Goal: Find contact information: Find contact information

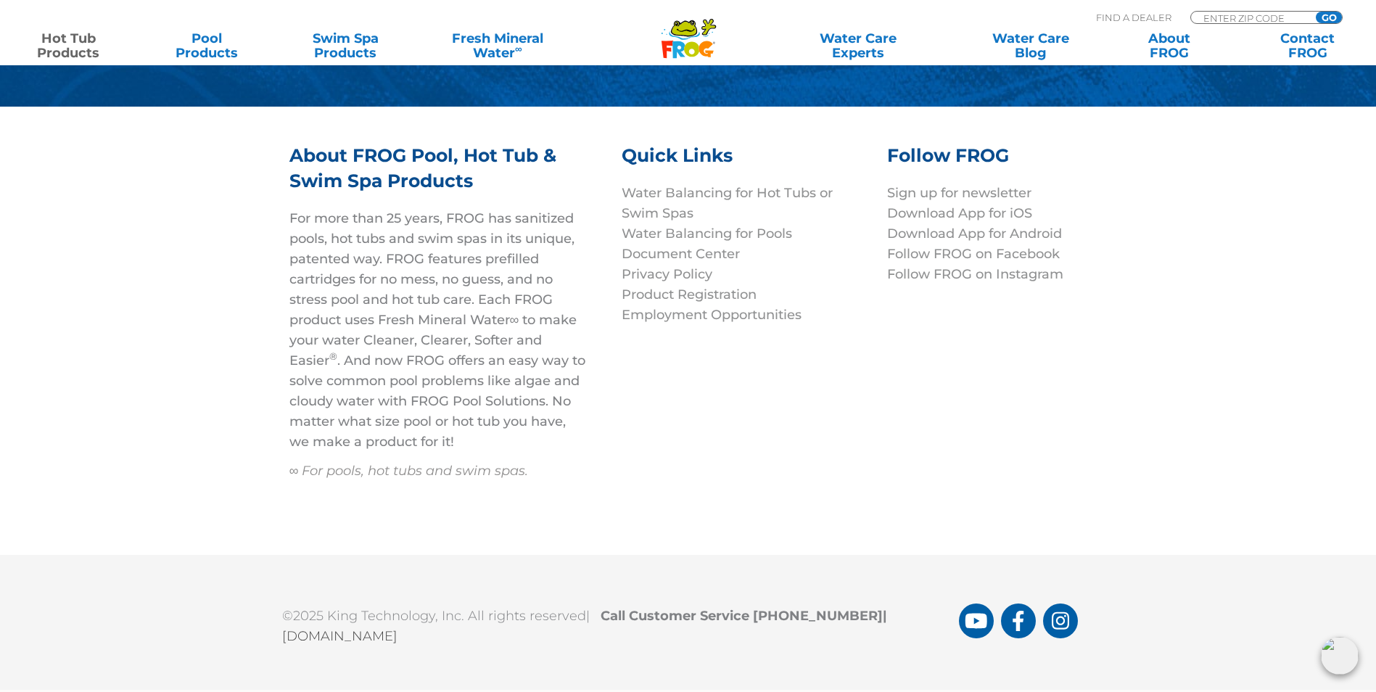
scroll to position [5719, 0]
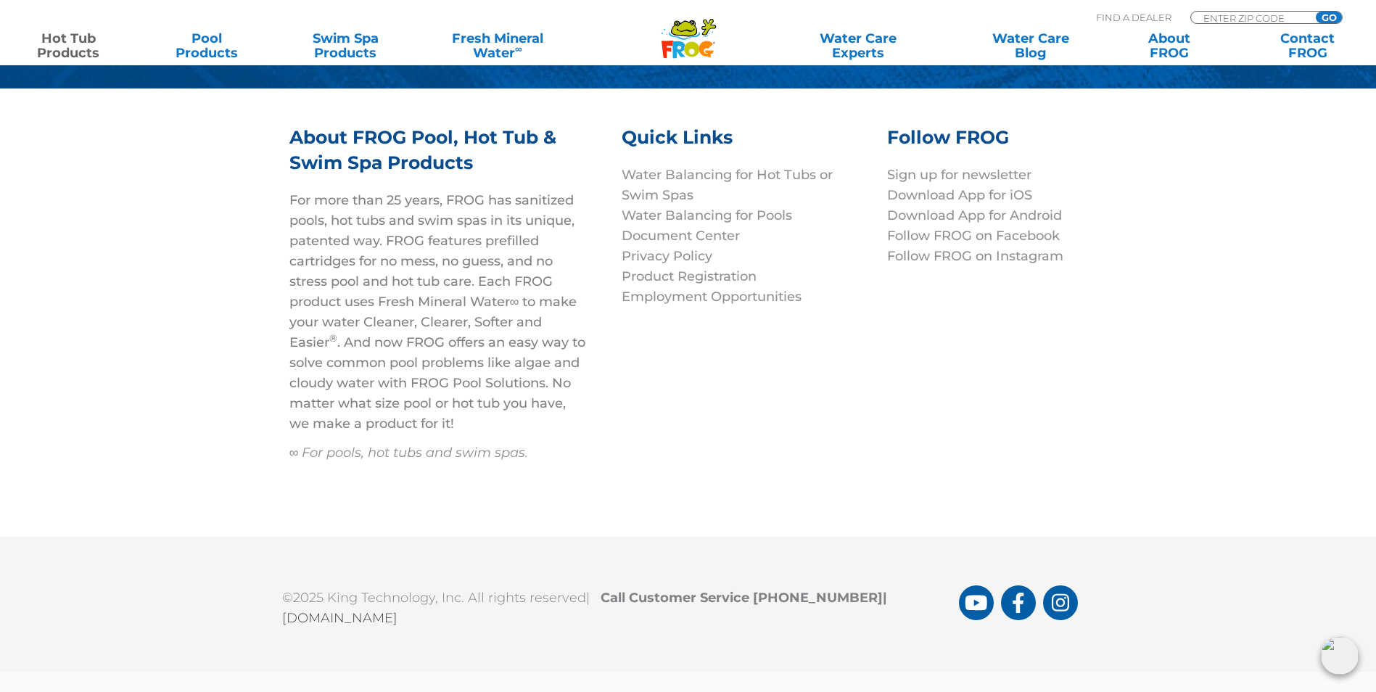
click at [356, 620] on link "[DOMAIN_NAME]" at bounding box center [339, 618] width 115 height 16
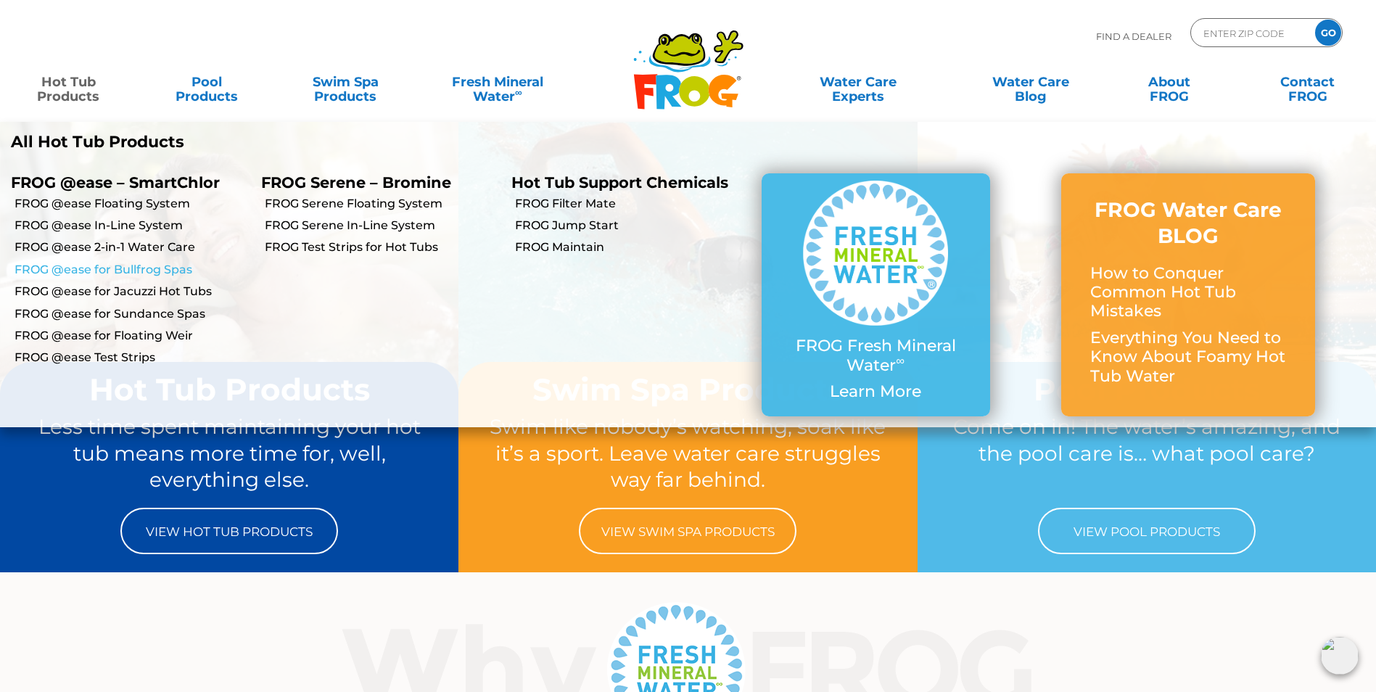
click at [129, 272] on link "FROG @ease for Bullfrog Spas" at bounding box center [133, 270] width 236 height 16
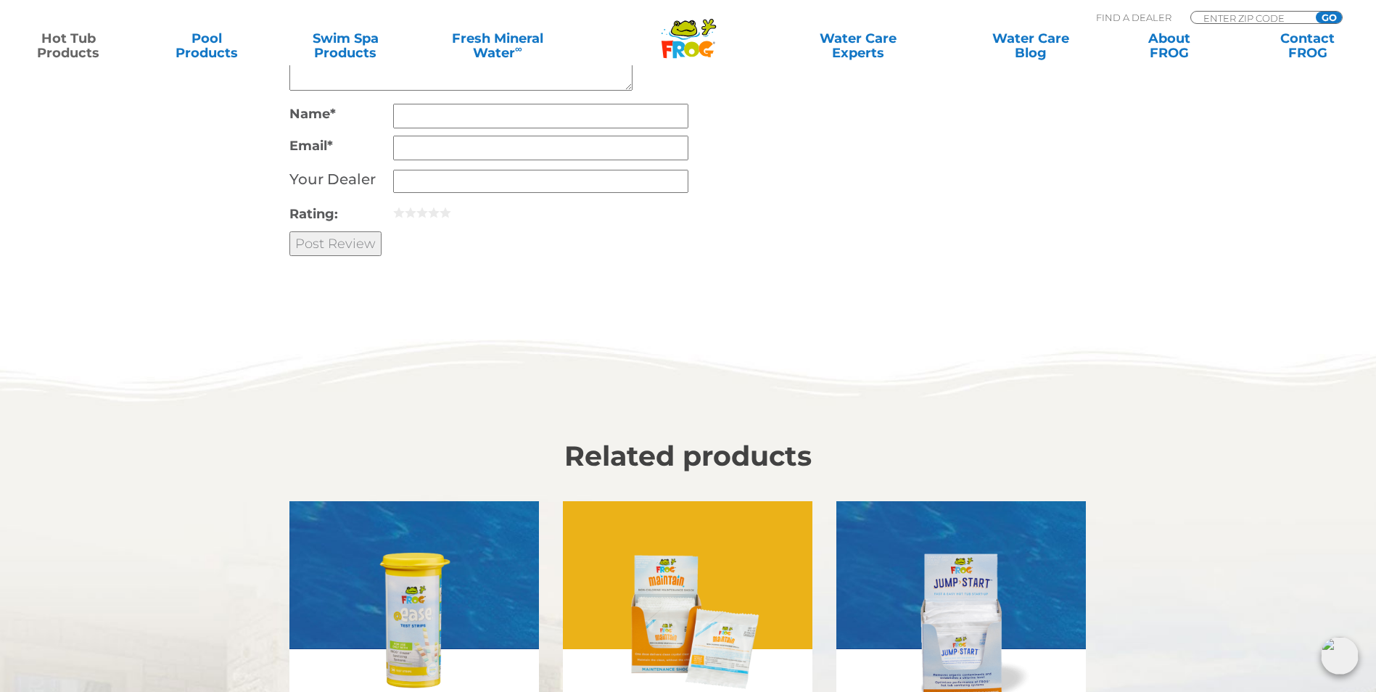
scroll to position [4341, 0]
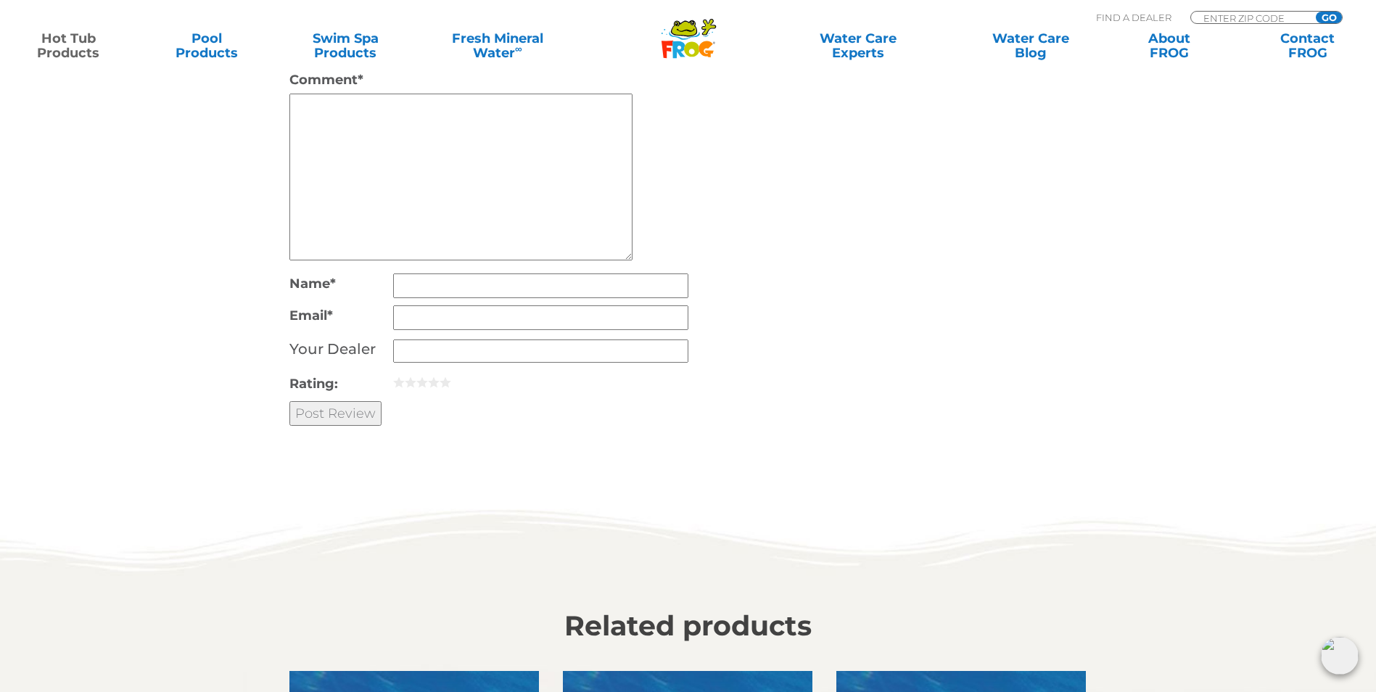
click at [1127, 20] on div "MENU MENU Hot Tub Products All Hot Tub Products All Hot Tub Products FROG @ease…" at bounding box center [688, 33] width 1347 height 27
click at [1134, 12] on p "Find A Dealer" at bounding box center [1133, 17] width 75 height 13
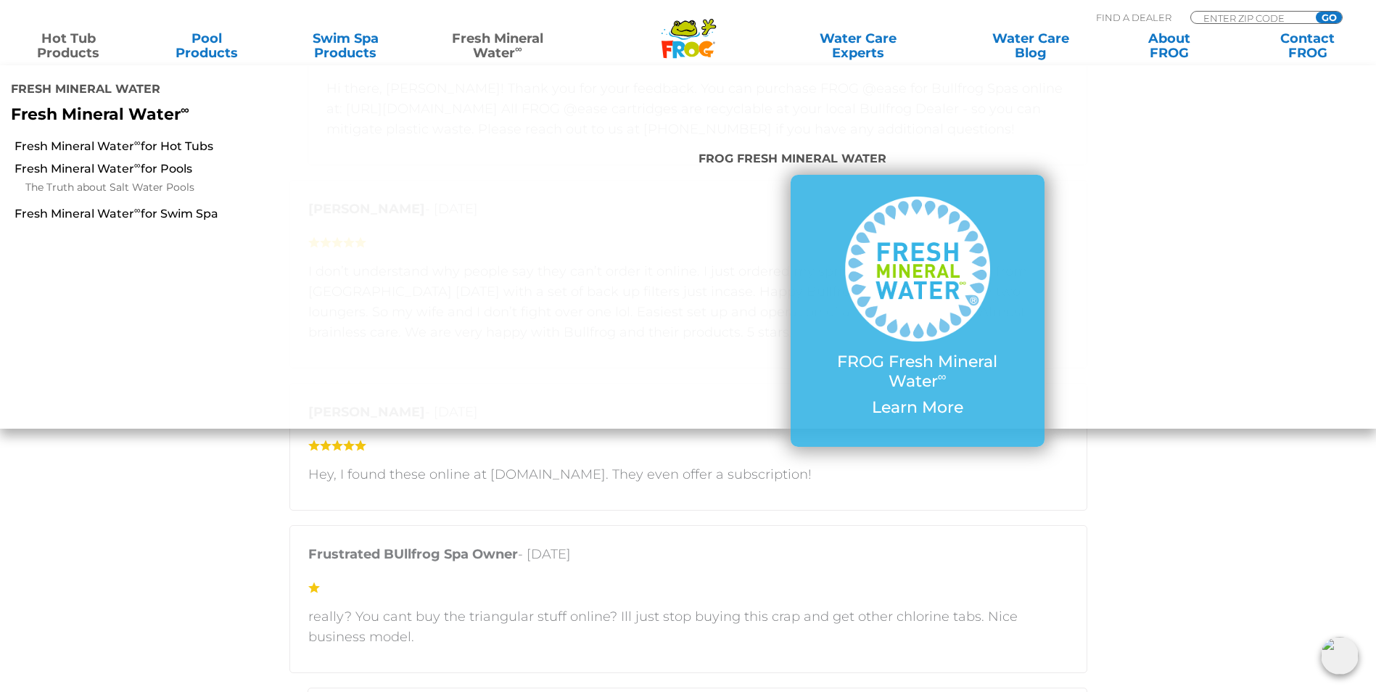
scroll to position [3181, 0]
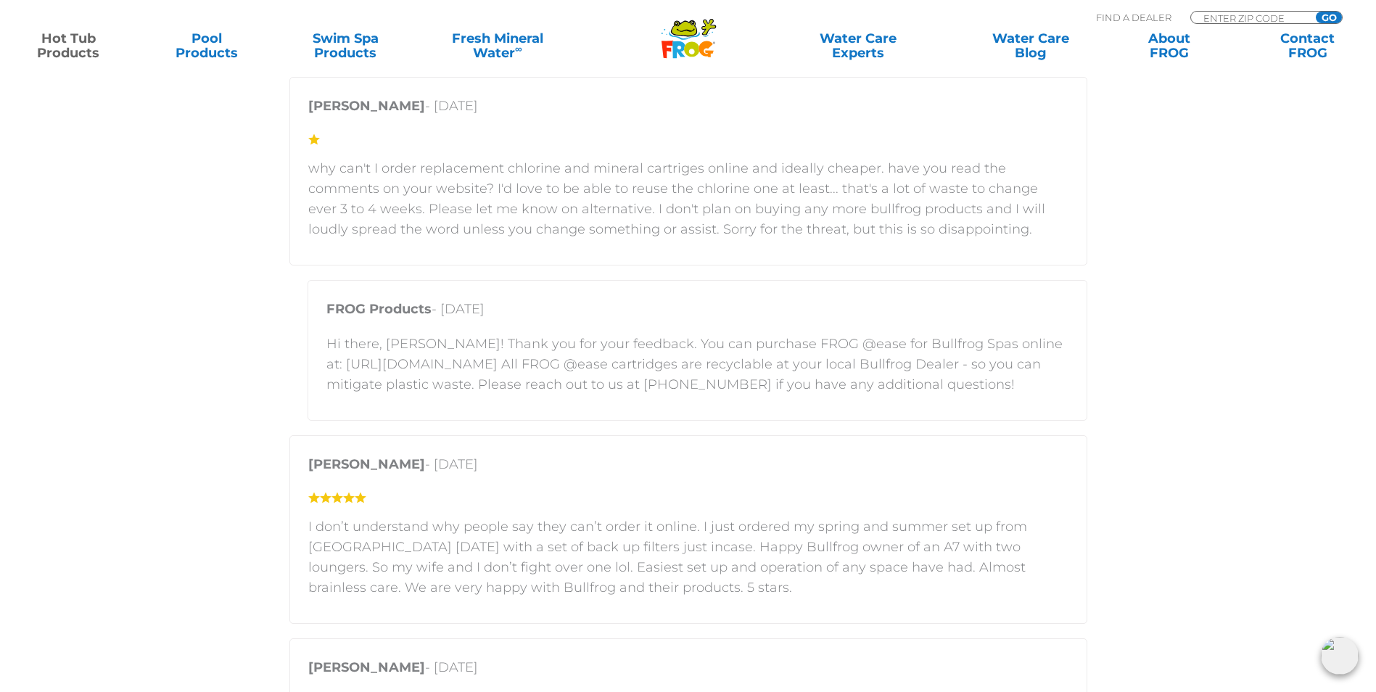
click at [133, 596] on section "Customer Reviews 5 star = 14% 4 star = 5% 3 star = 5% 2 star = 9% 1 star = 68% …" at bounding box center [688, 596] width 1376 height 2101
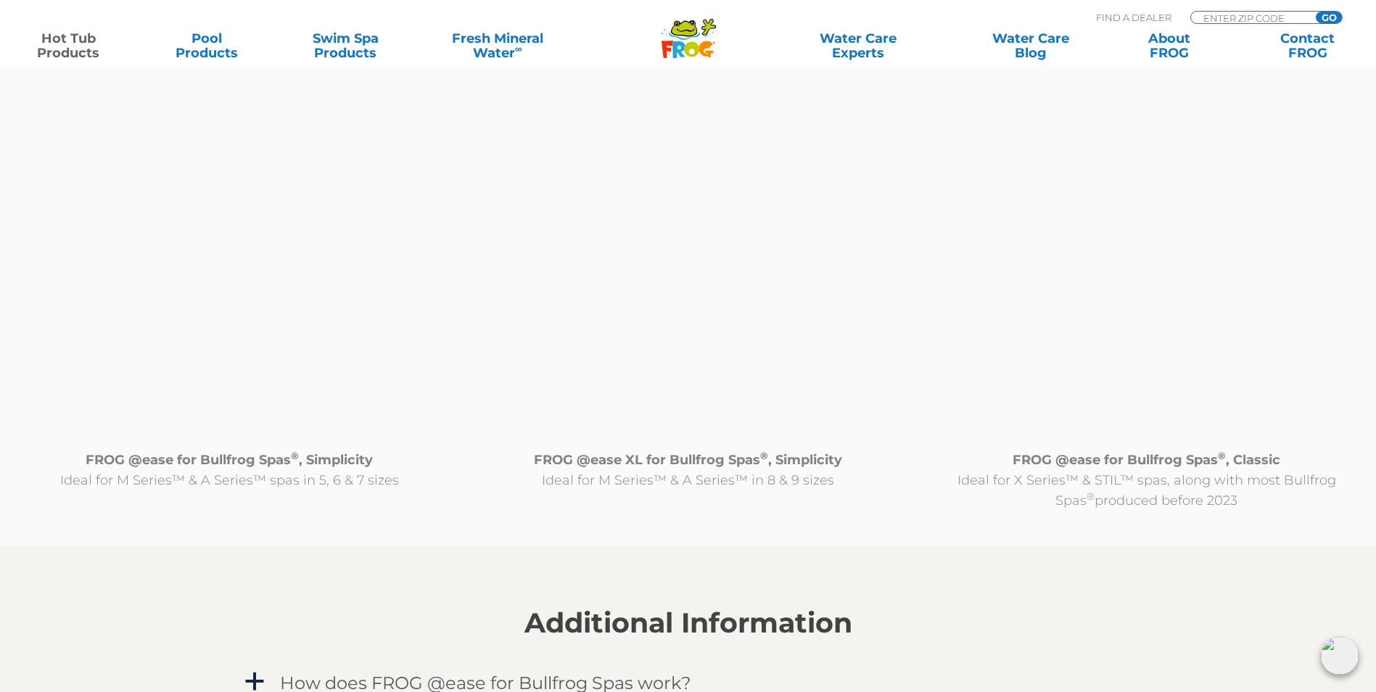
scroll to position [0, 0]
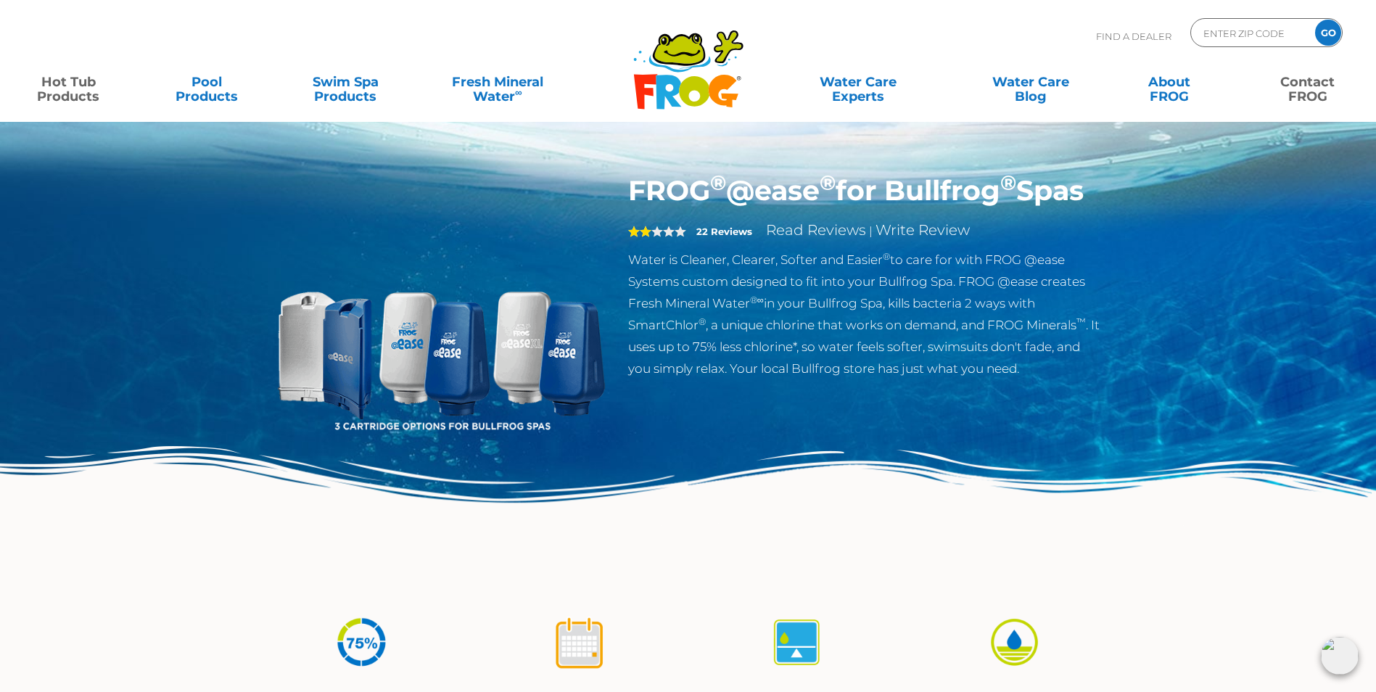
click at [1306, 87] on link "Contact FROG" at bounding box center [1307, 81] width 108 height 29
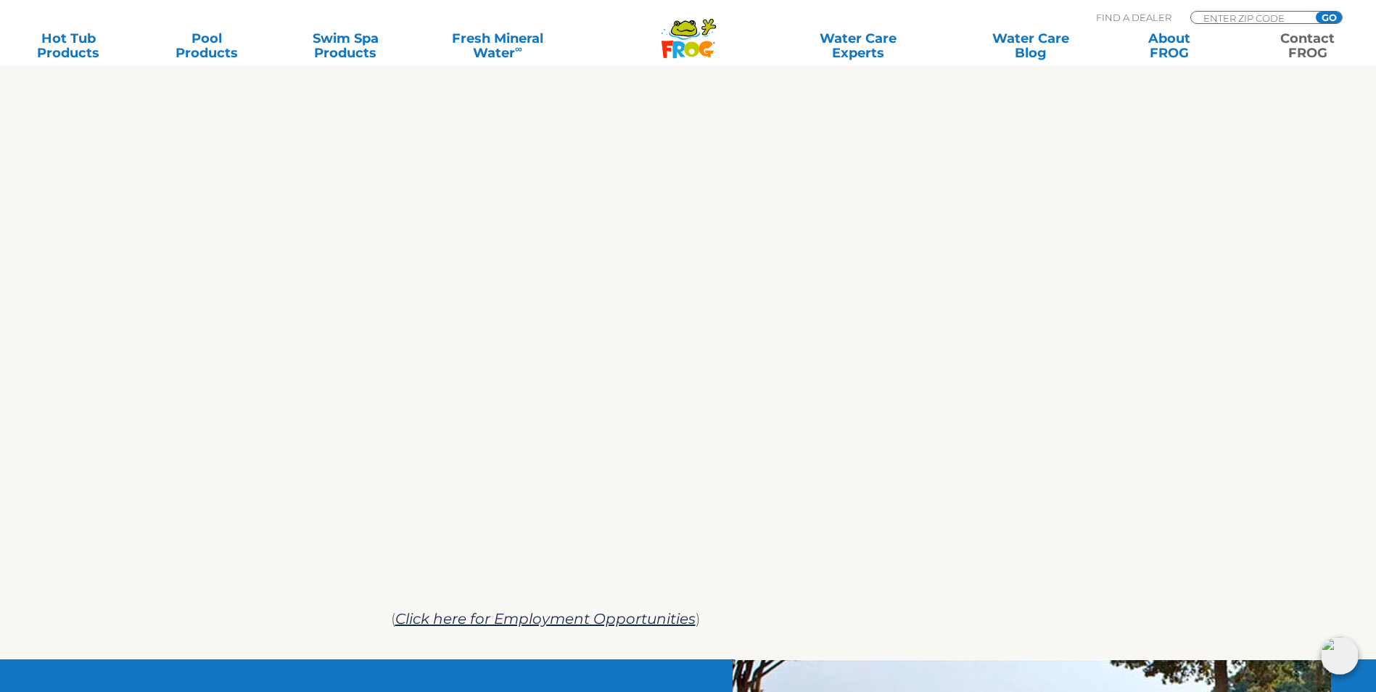
scroll to position [400, 0]
